Goal: Download file/media

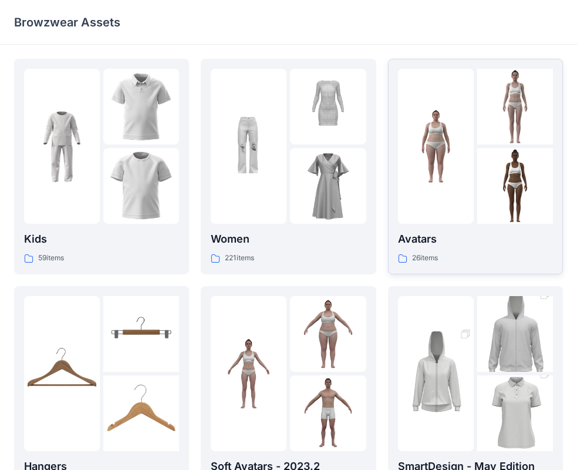
scroll to position [59, 0]
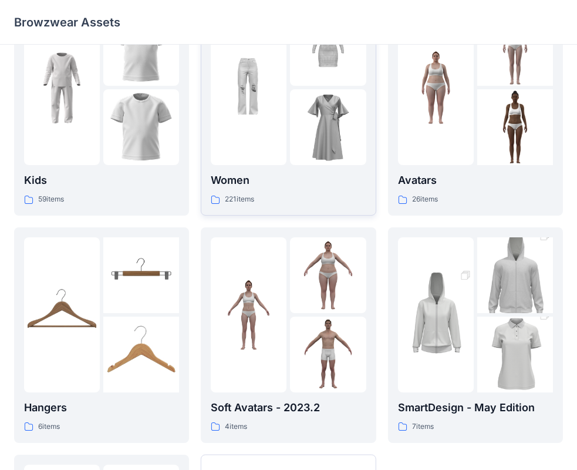
click at [337, 183] on p "Women" at bounding box center [288, 180] width 155 height 16
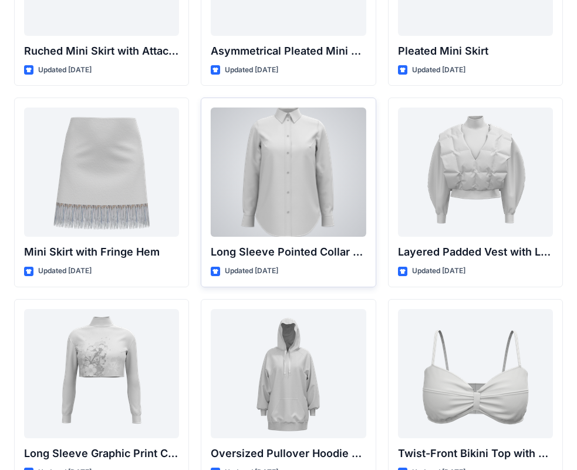
scroll to position [3555, 0]
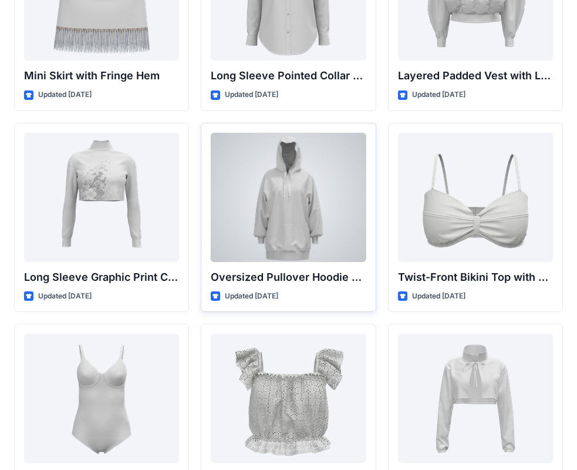
click at [330, 164] on div at bounding box center [288, 197] width 155 height 129
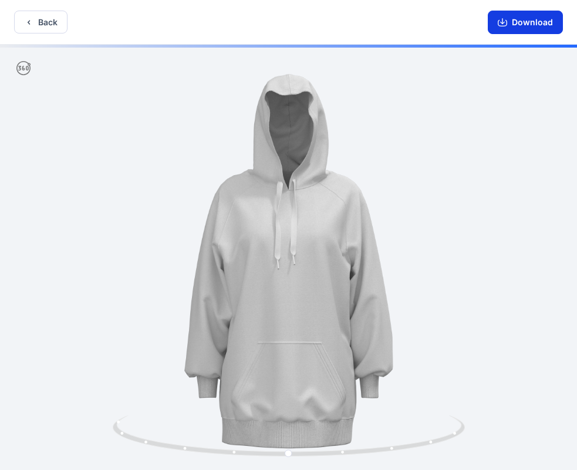
click at [534, 22] on button "Download" at bounding box center [525, 22] width 75 height 23
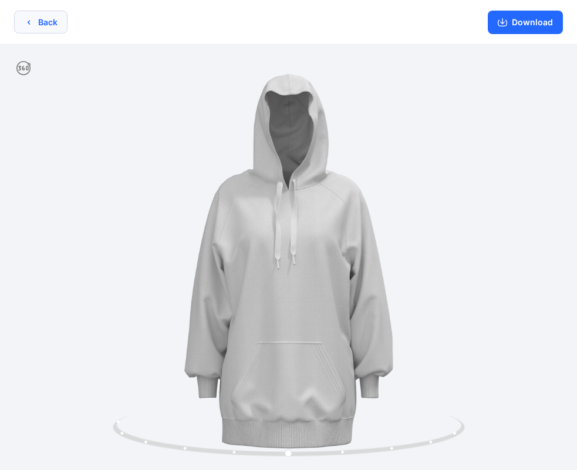
click at [47, 15] on button "Back" at bounding box center [40, 22] width 53 height 23
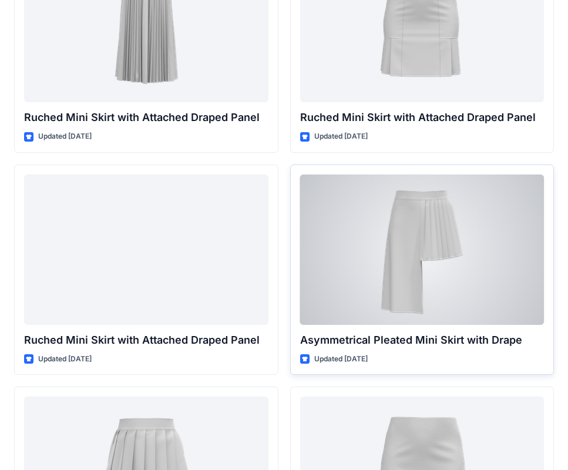
scroll to position [5400, 0]
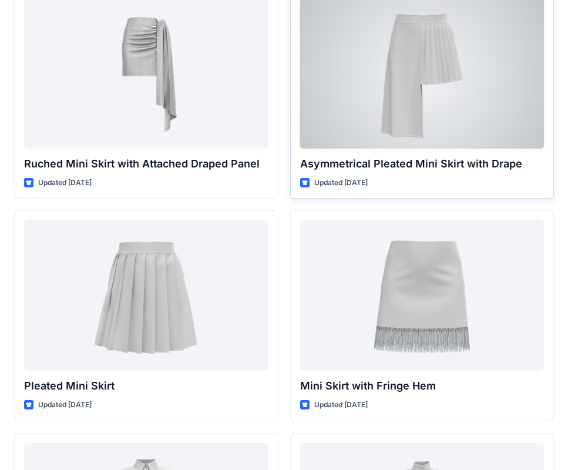
click at [491, 104] on div at bounding box center [422, 73] width 244 height 150
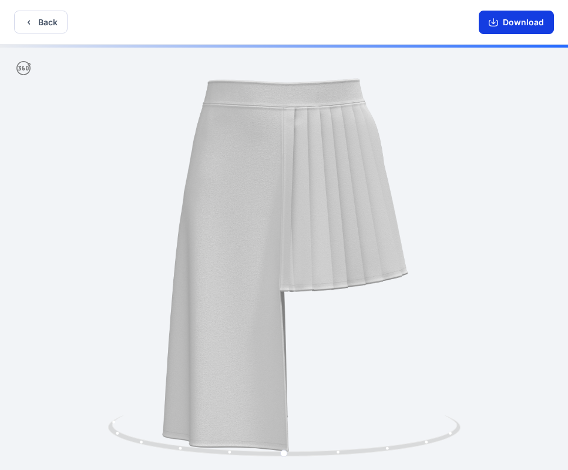
click at [497, 23] on icon "button" at bounding box center [492, 22] width 9 height 9
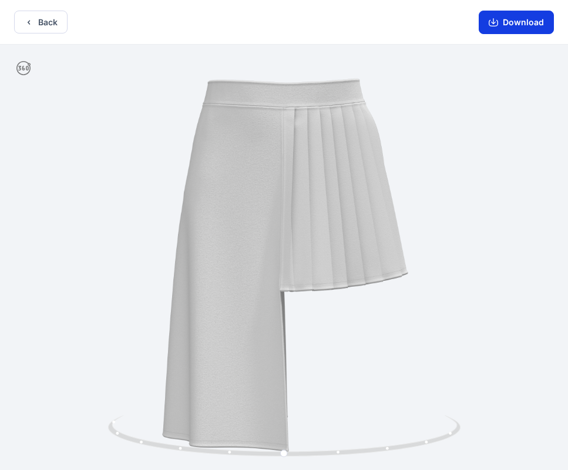
click at [498, 20] on icon "button" at bounding box center [492, 22] width 9 height 9
click at [519, 26] on button "Download" at bounding box center [515, 22] width 75 height 23
click at [535, 29] on button "Download" at bounding box center [515, 22] width 75 height 23
drag, startPoint x: 49, startPoint y: 19, endPoint x: 573, endPoint y: 180, distance: 547.5
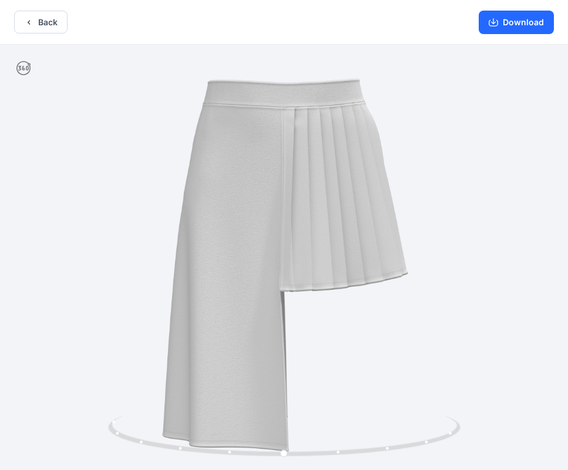
click at [51, 20] on button "Back" at bounding box center [40, 22] width 53 height 23
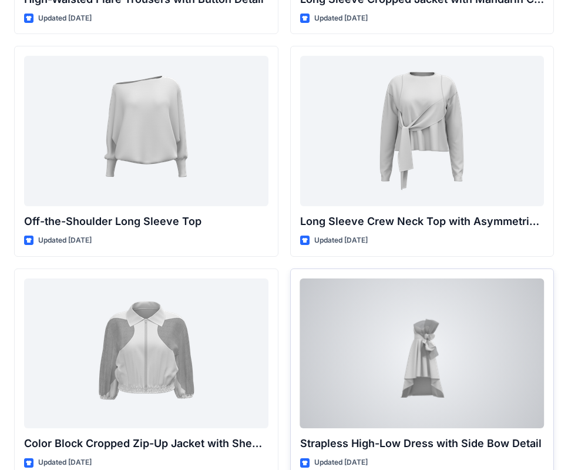
scroll to position [293, 0]
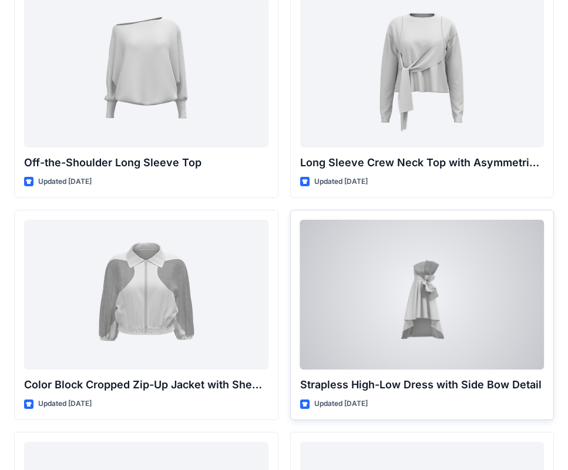
click at [431, 278] on div at bounding box center [422, 295] width 244 height 150
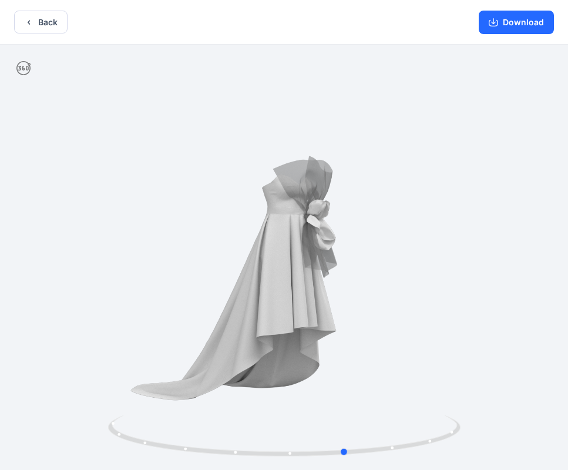
drag, startPoint x: 353, startPoint y: 341, endPoint x: 65, endPoint y: 298, distance: 291.3
click at [65, 298] on div at bounding box center [284, 258] width 568 height 427
click at [36, 25] on button "Back" at bounding box center [40, 22] width 53 height 23
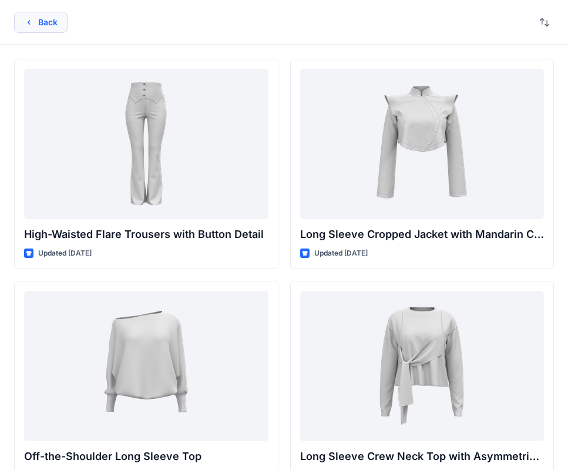
click at [50, 17] on button "Back" at bounding box center [40, 22] width 53 height 21
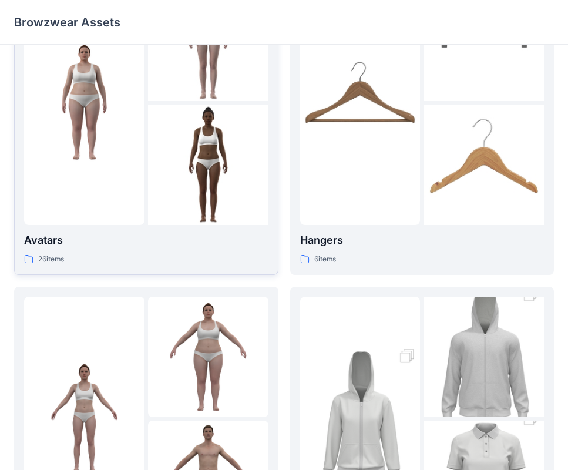
scroll to position [462, 0]
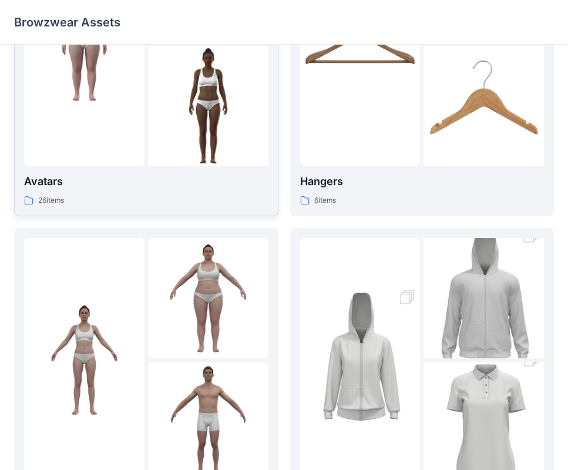
click at [134, 189] on p "Avatars" at bounding box center [146, 181] width 244 height 16
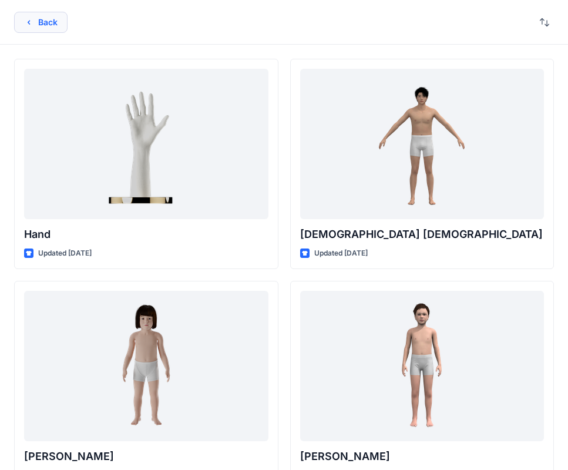
click at [32, 20] on icon "button" at bounding box center [28, 22] width 9 height 9
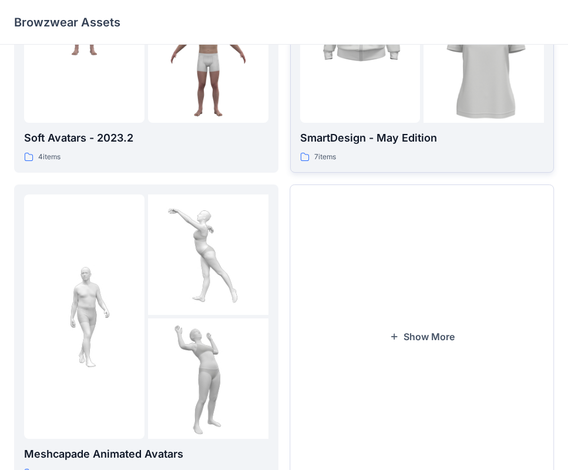
scroll to position [873, 0]
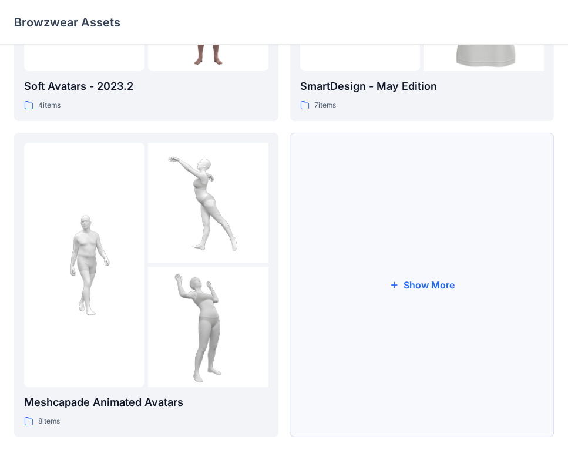
click at [346, 169] on button "Show More" at bounding box center [422, 285] width 264 height 304
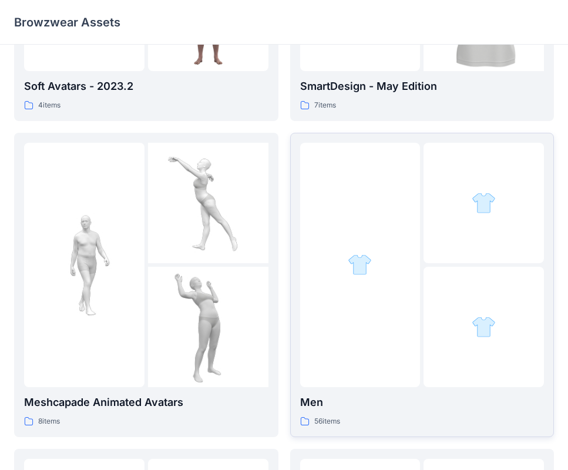
scroll to position [1049, 0]
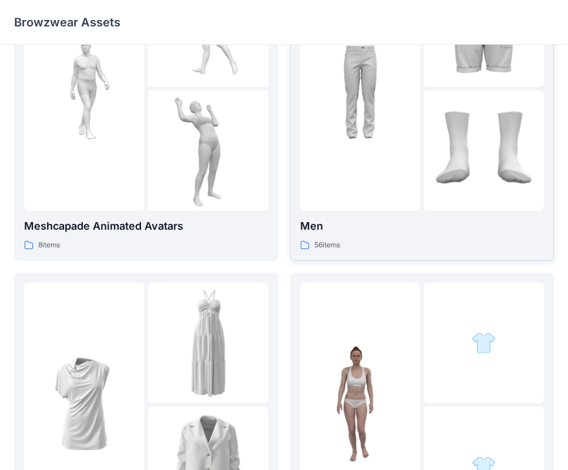
click at [422, 155] on div at bounding box center [422, 89] width 244 height 244
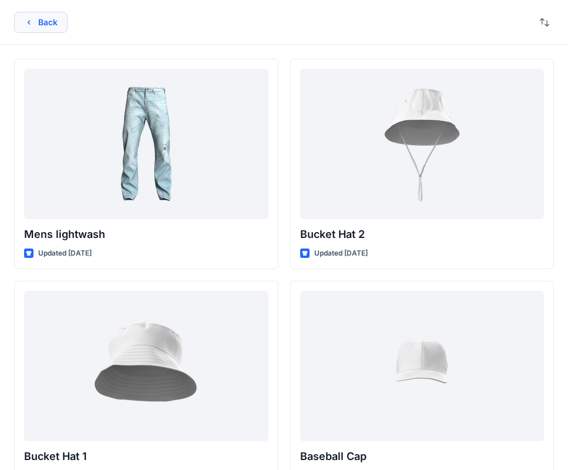
click at [29, 28] on button "Back" at bounding box center [40, 22] width 53 height 21
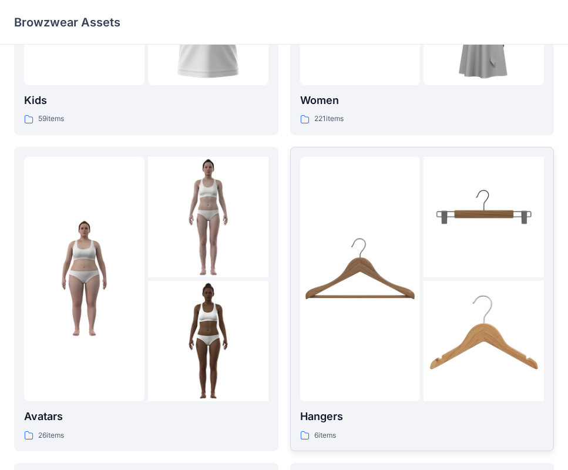
scroll to position [169, 0]
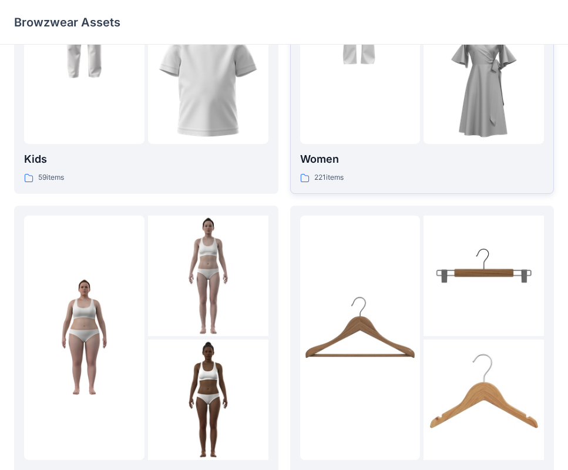
click at [424, 174] on div "221 items" at bounding box center [422, 177] width 244 height 12
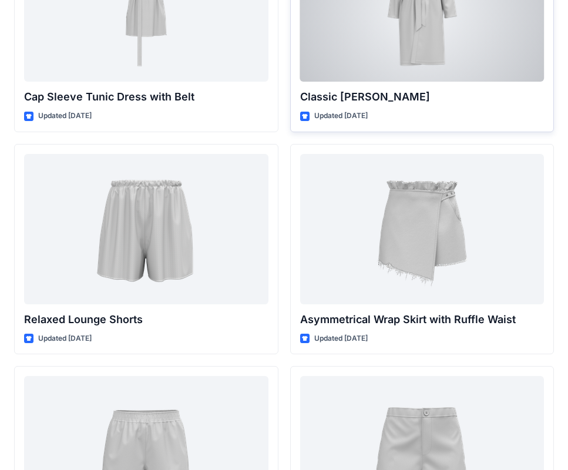
scroll to position [4637, 0]
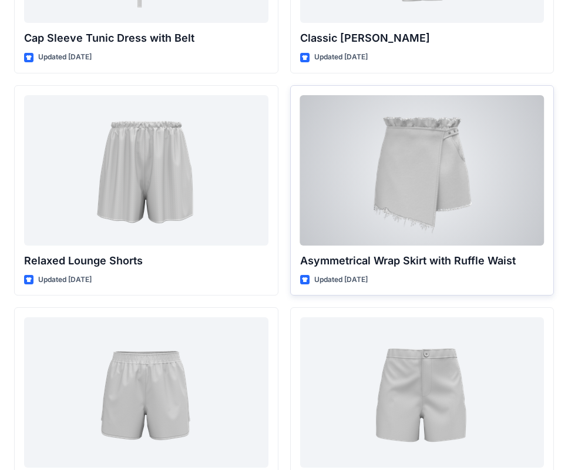
click at [392, 208] on div at bounding box center [422, 170] width 244 height 150
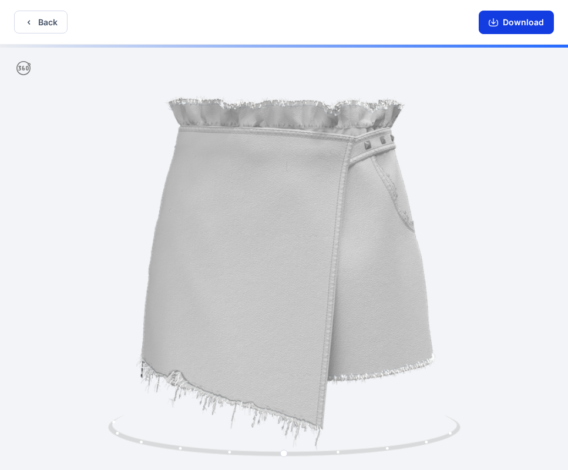
click at [506, 26] on button "Download" at bounding box center [515, 22] width 75 height 23
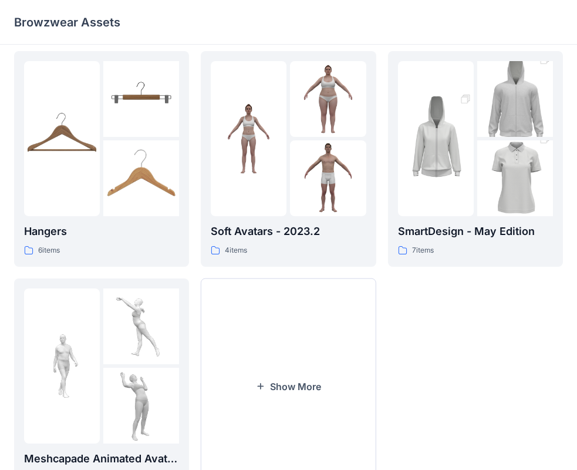
scroll to position [292, 0]
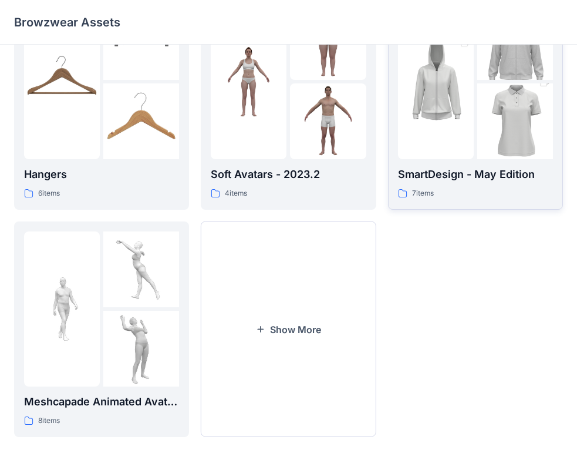
click at [471, 141] on div at bounding box center [436, 81] width 76 height 155
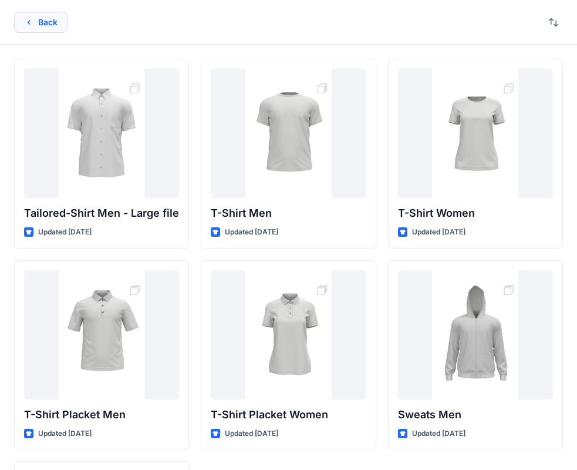
click at [47, 25] on button "Back" at bounding box center [40, 22] width 53 height 21
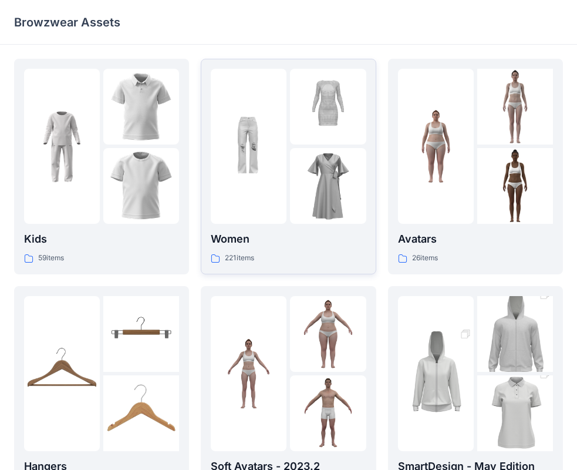
click at [249, 120] on img at bounding box center [249, 147] width 76 height 76
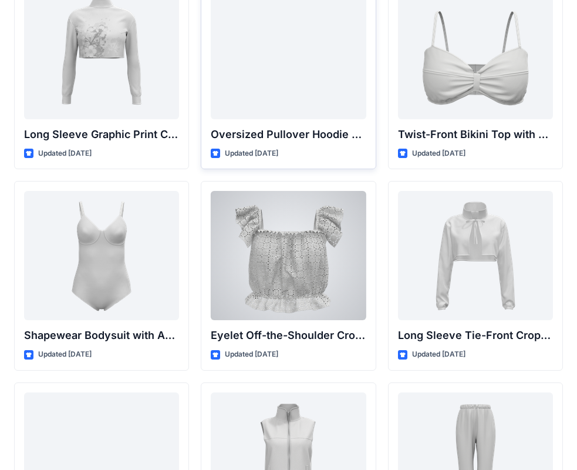
scroll to position [3522, 0]
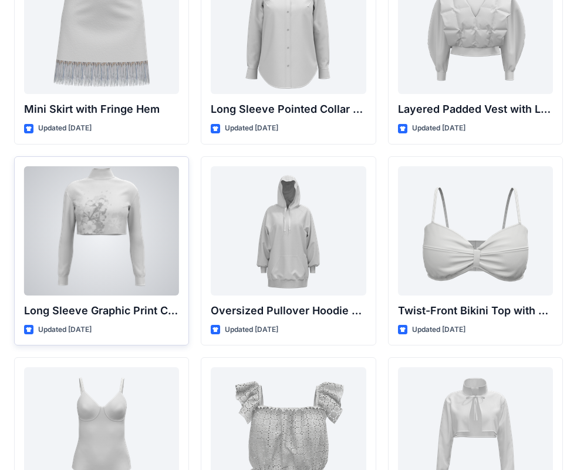
click at [147, 251] on div at bounding box center [101, 230] width 155 height 129
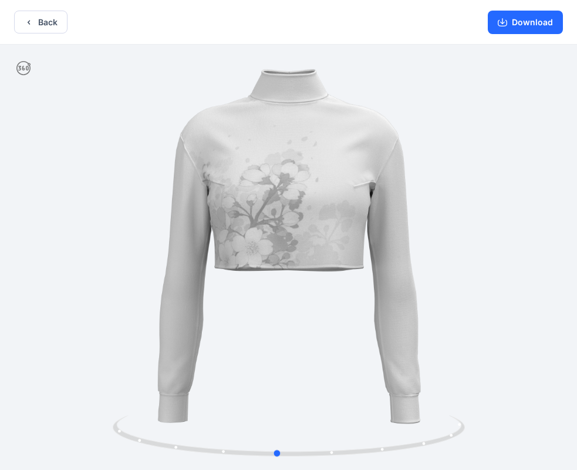
drag, startPoint x: 140, startPoint y: 217, endPoint x: 129, endPoint y: 346, distance: 130.2
click at [129, 346] on div at bounding box center [288, 258] width 577 height 427
click at [525, 22] on button "Download" at bounding box center [525, 22] width 75 height 23
click at [39, 28] on button "Back" at bounding box center [40, 22] width 53 height 23
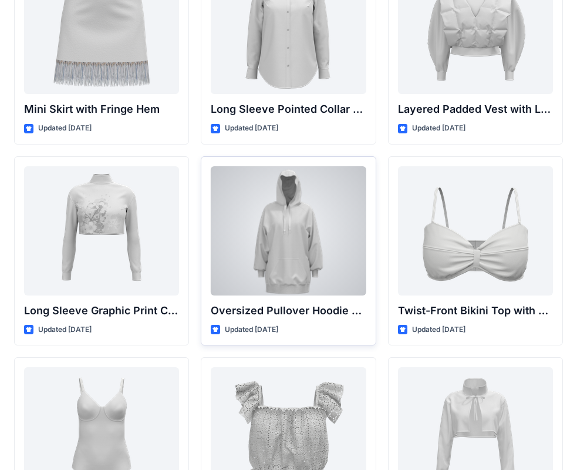
scroll to position [3345, 0]
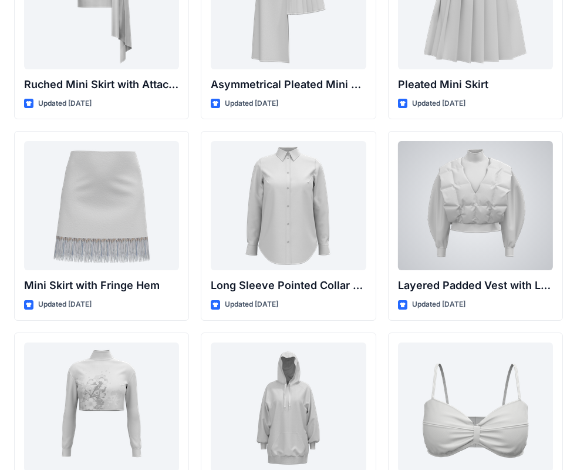
click at [467, 244] on div at bounding box center [475, 205] width 155 height 129
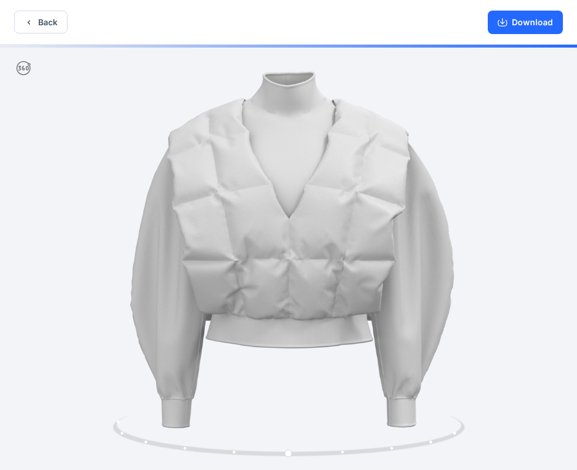
click at [484, 21] on div "Download" at bounding box center [525, 22] width 103 height 44
click at [538, 18] on button "Download" at bounding box center [525, 22] width 75 height 23
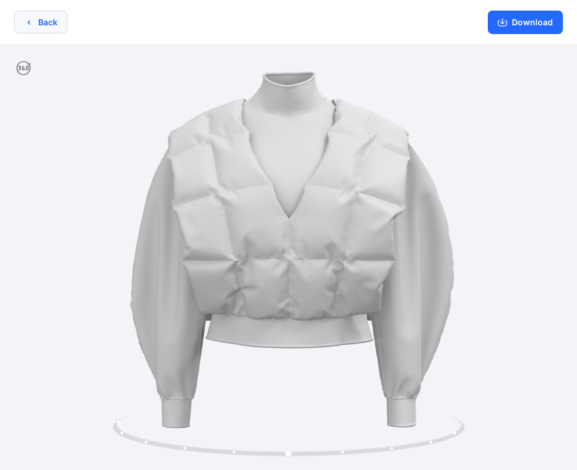
click at [41, 18] on button "Back" at bounding box center [40, 22] width 53 height 23
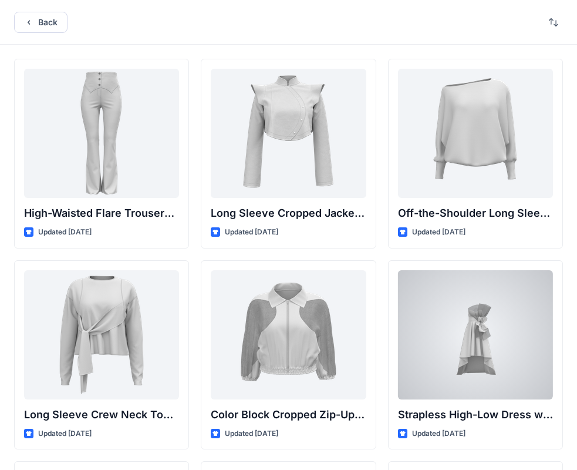
click at [508, 335] on div at bounding box center [475, 334] width 155 height 129
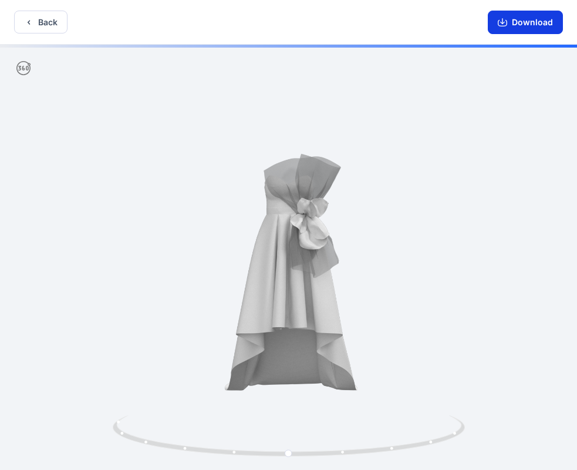
click at [523, 18] on button "Download" at bounding box center [525, 22] width 75 height 23
